Goal: Task Accomplishment & Management: Manage account settings

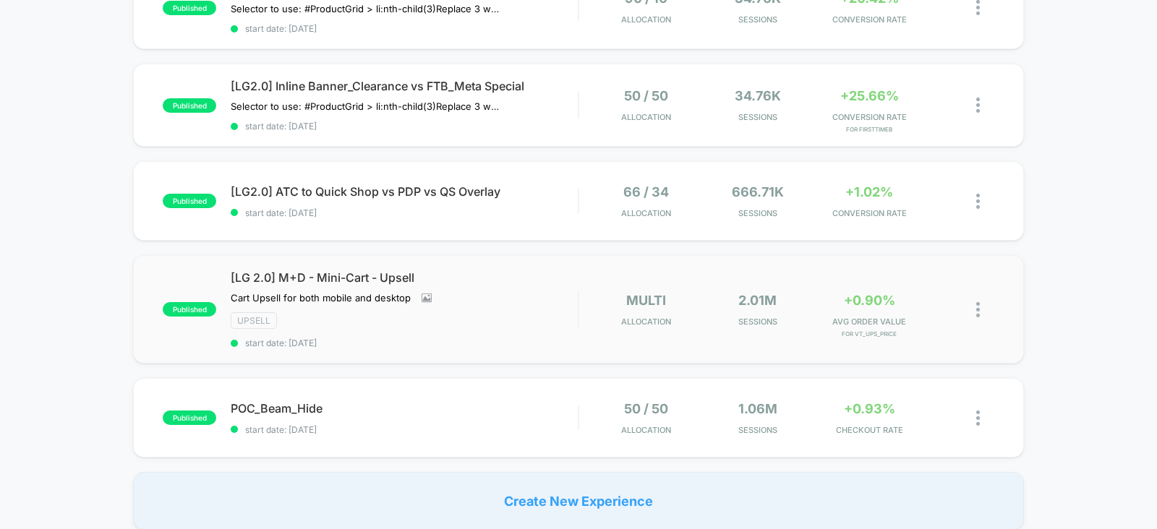
scroll to position [590, 0]
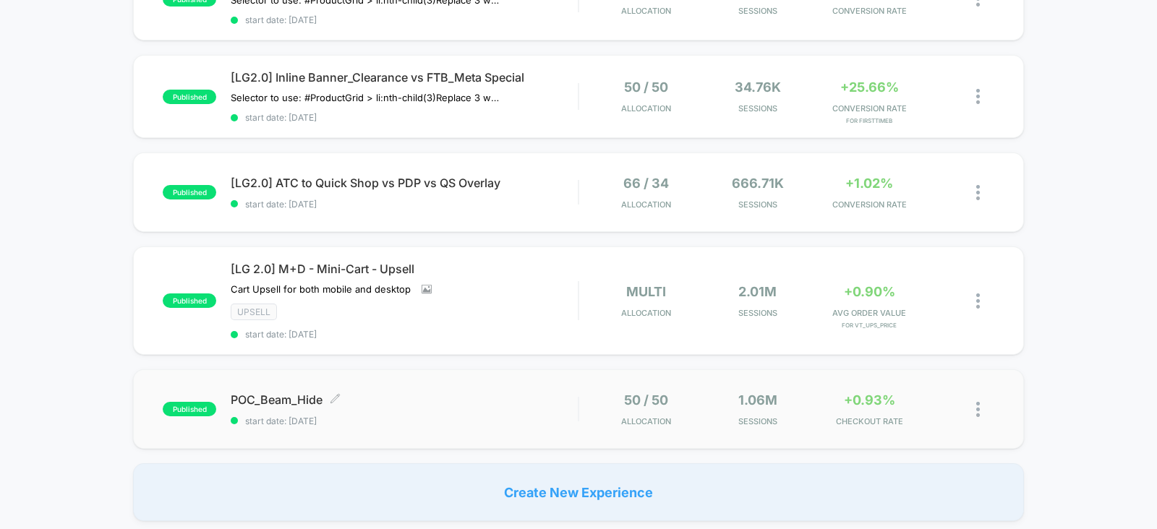
click at [460, 399] on span "POC_Beam_Hide Click to edit experience details" at bounding box center [404, 400] width 347 height 14
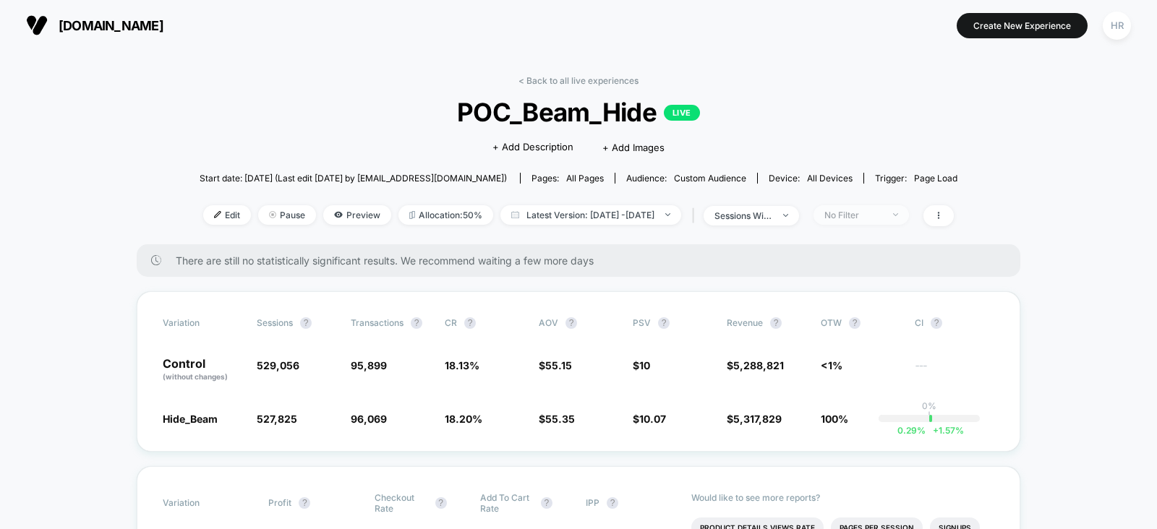
click at [893, 215] on div at bounding box center [887, 215] width 11 height 1
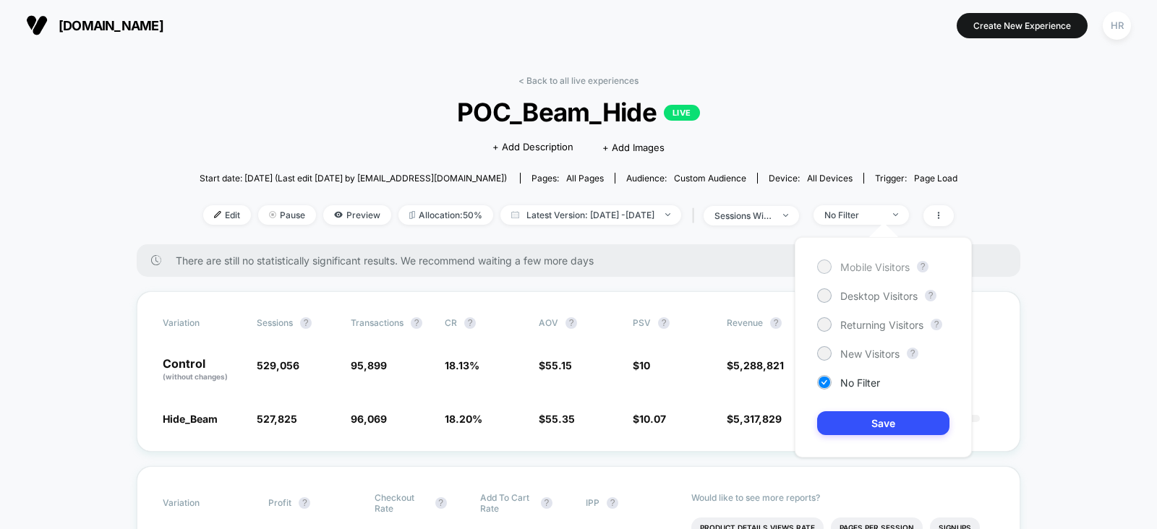
click at [859, 265] on span "Mobile Visitors" at bounding box center [874, 267] width 69 height 12
click at [882, 424] on button "Save" at bounding box center [883, 423] width 132 height 24
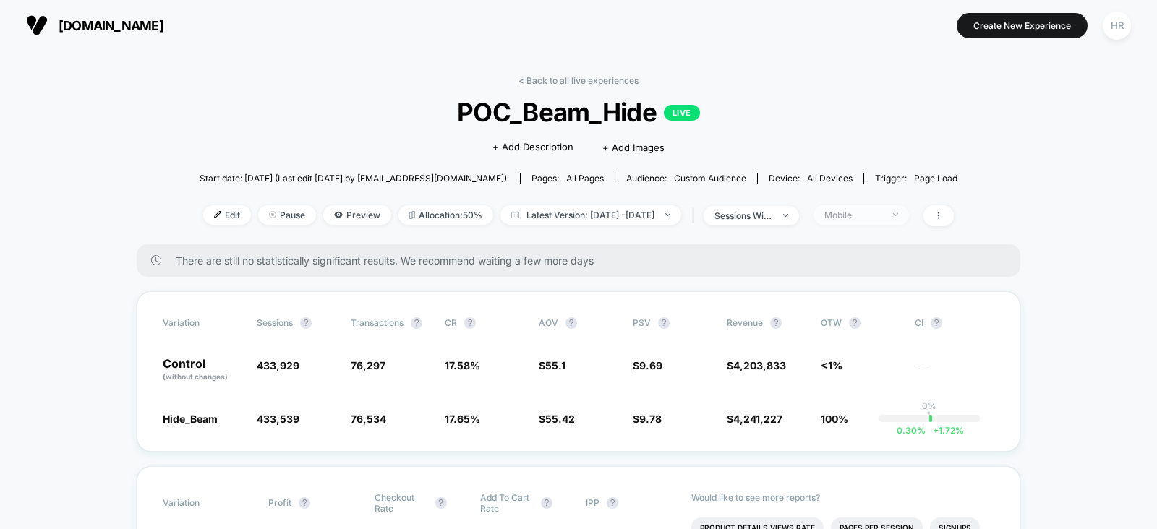
click at [902, 203] on div "< Back to all live experiences POC_Beam_Hide LIVE Click to edit experience deta…" at bounding box center [579, 159] width 758 height 169
click at [882, 210] on div "Mobile" at bounding box center [853, 215] width 58 height 11
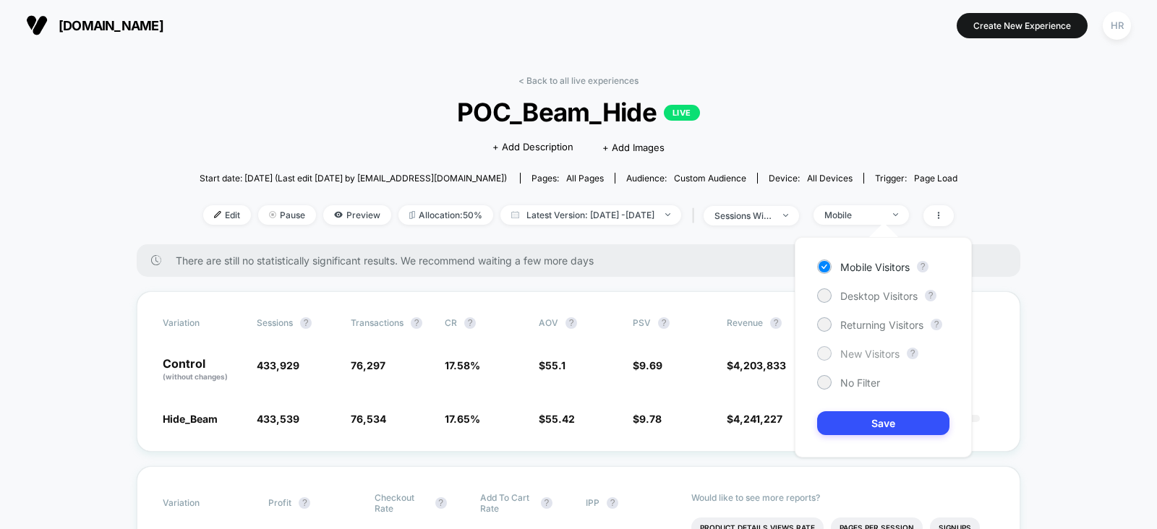
click at [855, 356] on span "New Visitors" at bounding box center [869, 354] width 59 height 12
click at [853, 410] on div "Mobile Visitors ? Desktop Visitors ? Returning Visitors ? New Visitors ? No Fil…" at bounding box center [883, 347] width 177 height 221
click at [853, 417] on button "Save" at bounding box center [883, 423] width 132 height 24
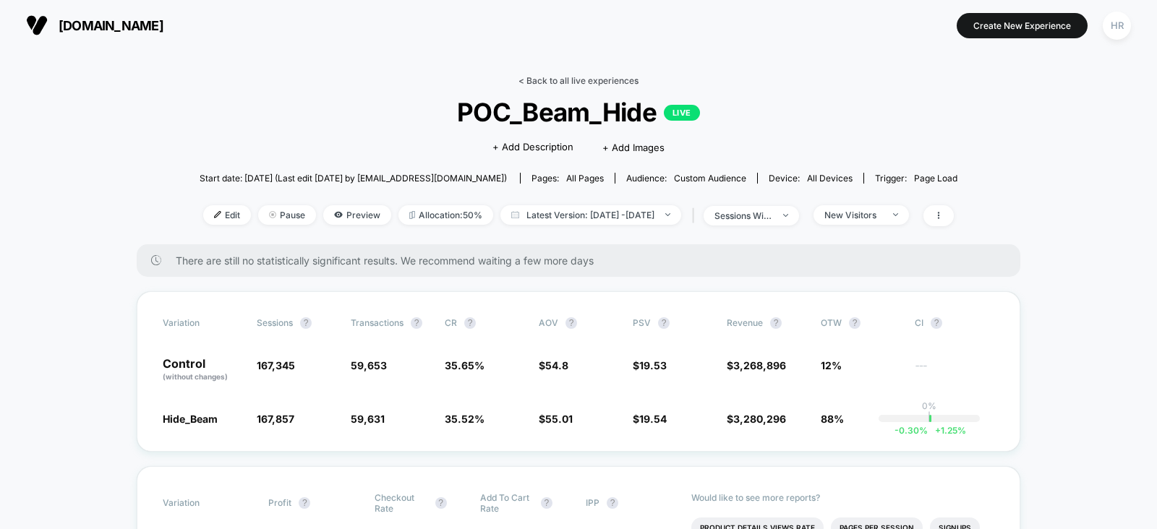
click at [566, 82] on link "< Back to all live experiences" at bounding box center [579, 80] width 120 height 11
